Goal: Information Seeking & Learning: Check status

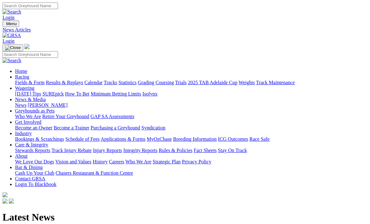
scroll to position [15, 0]
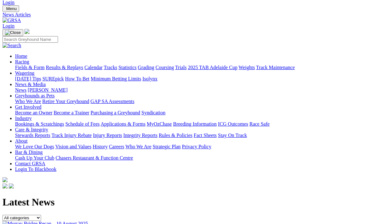
click at [83, 65] on link "Results & Replays" at bounding box center [64, 67] width 37 height 5
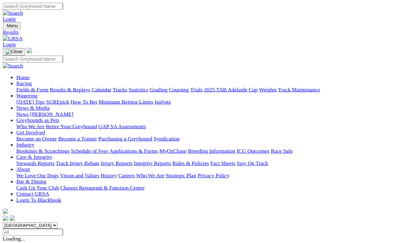
scroll to position [3, 0]
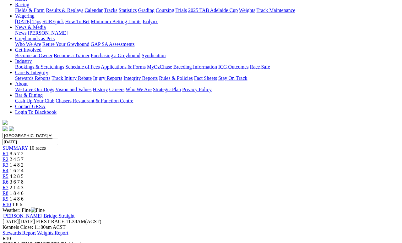
scroll to position [72, 0]
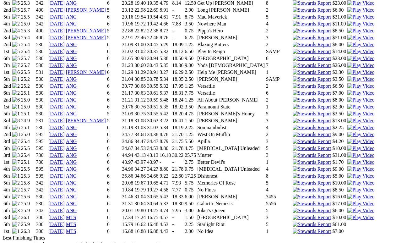
scroll to position [514, 0]
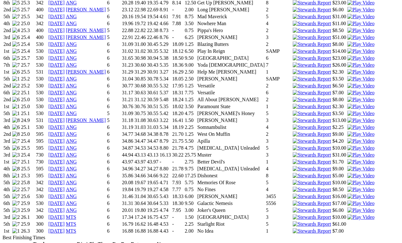
click at [65, 221] on link "05 Aug 25" at bounding box center [56, 223] width 16 height 5
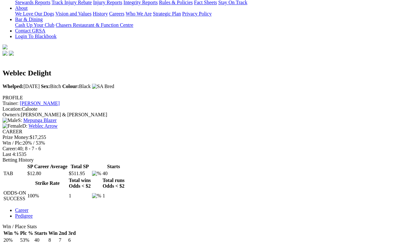
scroll to position [146, 0]
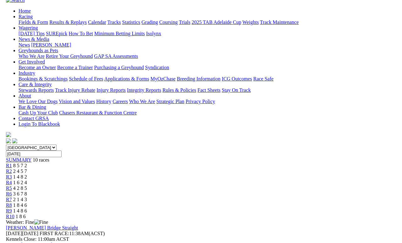
scroll to position [61, 0]
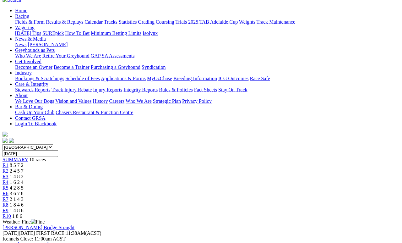
click at [24, 207] on span "1 4 8 6" at bounding box center [17, 209] width 14 height 5
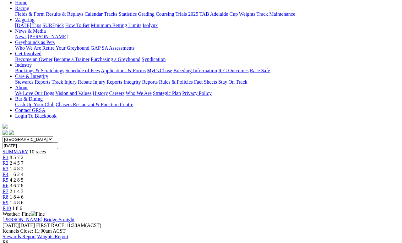
scroll to position [43, 0]
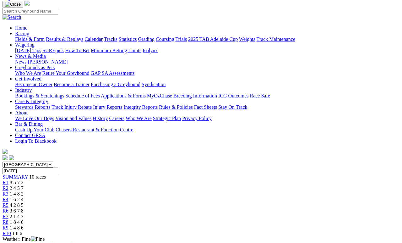
click at [8, 180] on span "R1" at bounding box center [6, 182] width 6 height 5
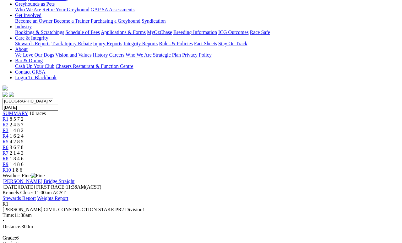
scroll to position [78, 0]
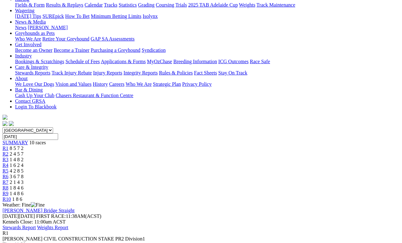
click at [8, 151] on link "R2" at bounding box center [6, 153] width 6 height 5
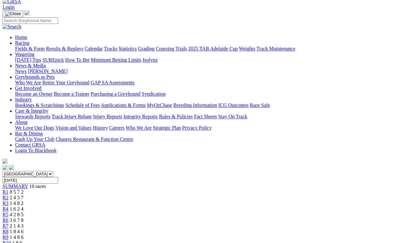
scroll to position [34, 0]
click at [8, 200] on span "R3" at bounding box center [6, 202] width 6 height 5
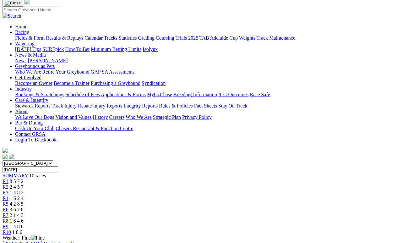
scroll to position [44, 0]
click at [8, 196] on link "R4" at bounding box center [6, 198] width 6 height 5
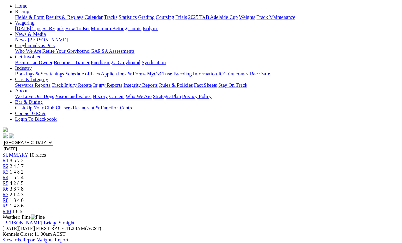
scroll to position [65, 0]
click at [24, 180] on span "4 2 8 5" at bounding box center [17, 182] width 14 height 5
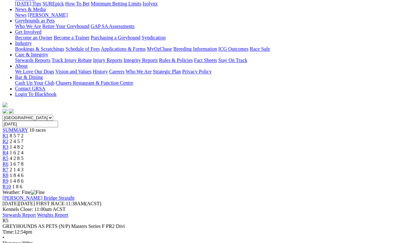
scroll to position [89, 0]
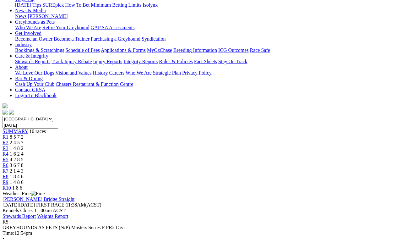
click at [24, 162] on span "3 6 7 8" at bounding box center [17, 164] width 14 height 5
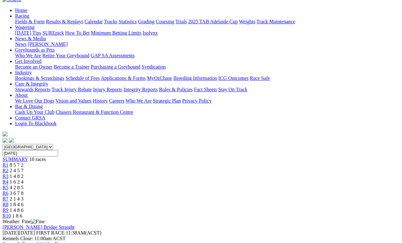
scroll to position [52, 0]
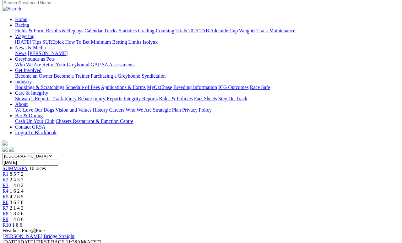
click at [24, 205] on span "2 1 4 3" at bounding box center [17, 207] width 14 height 5
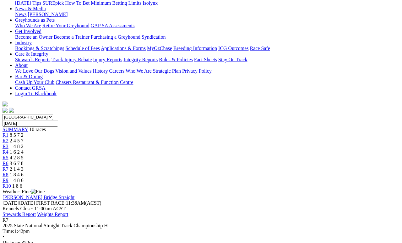
scroll to position [88, 0]
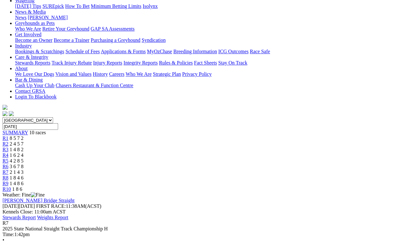
click at [24, 175] on span "1 8 4 6" at bounding box center [17, 177] width 14 height 5
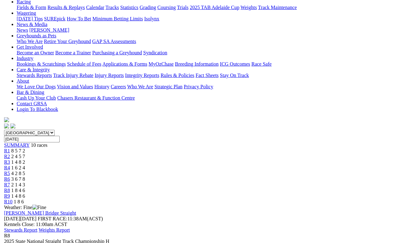
scroll to position [71, 0]
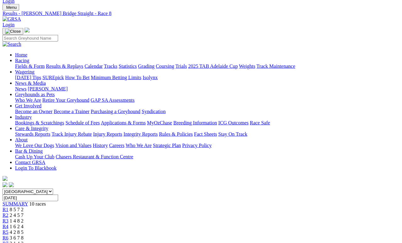
scroll to position [0, 0]
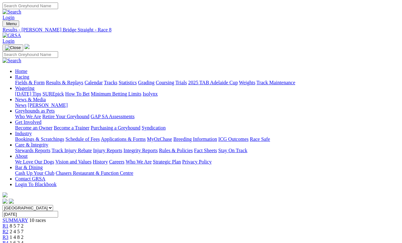
click at [24, 80] on link "Fields & Form" at bounding box center [30, 82] width 30 height 5
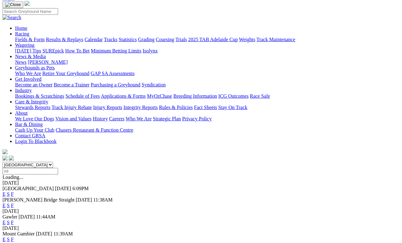
scroll to position [43, 0]
click at [14, 219] on link "F" at bounding box center [12, 221] width 3 height 5
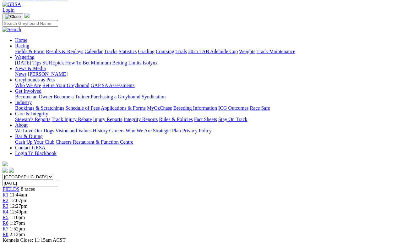
scroll to position [25, 0]
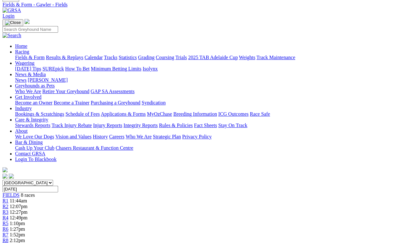
click at [25, 237] on span "2:12pm" at bounding box center [17, 239] width 15 height 5
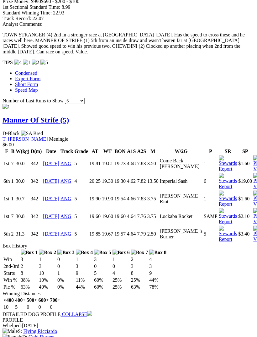
scroll to position [590, 0]
